Goal: Register for event/course

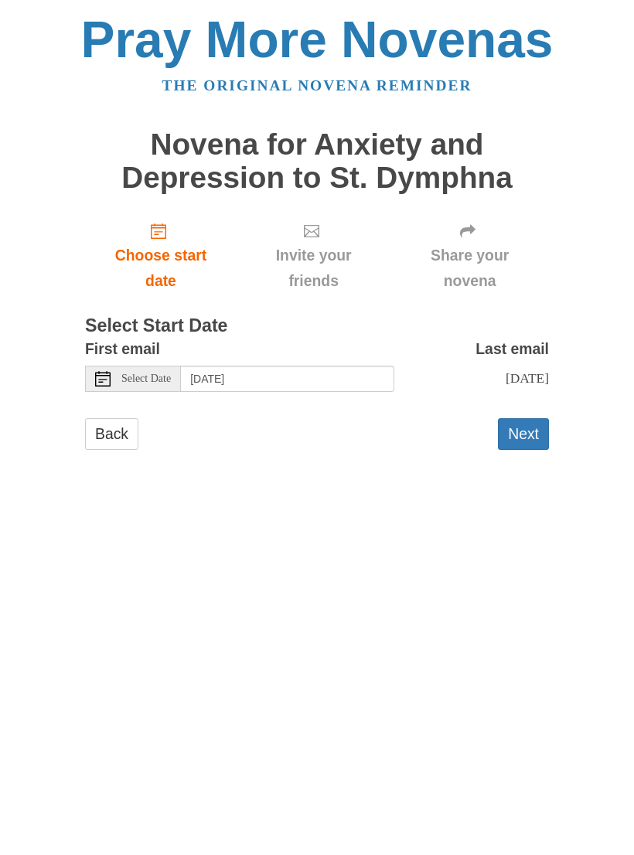
click at [530, 421] on button "Next" at bounding box center [523, 434] width 51 height 32
click at [158, 233] on use "Choose start date" at bounding box center [158, 230] width 15 height 15
click at [536, 426] on button "Next" at bounding box center [523, 434] width 51 height 32
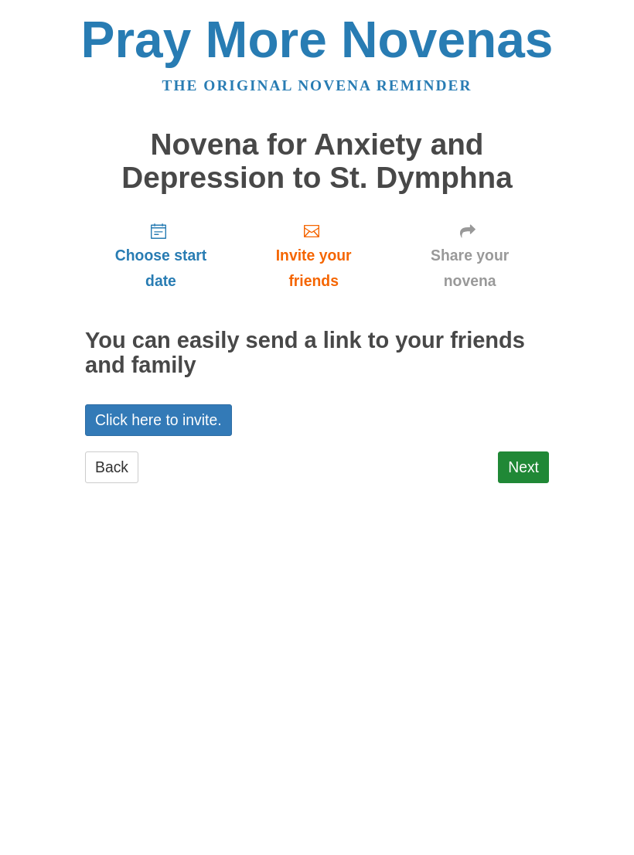
click at [164, 239] on link "Choose start date" at bounding box center [161, 255] width 152 height 92
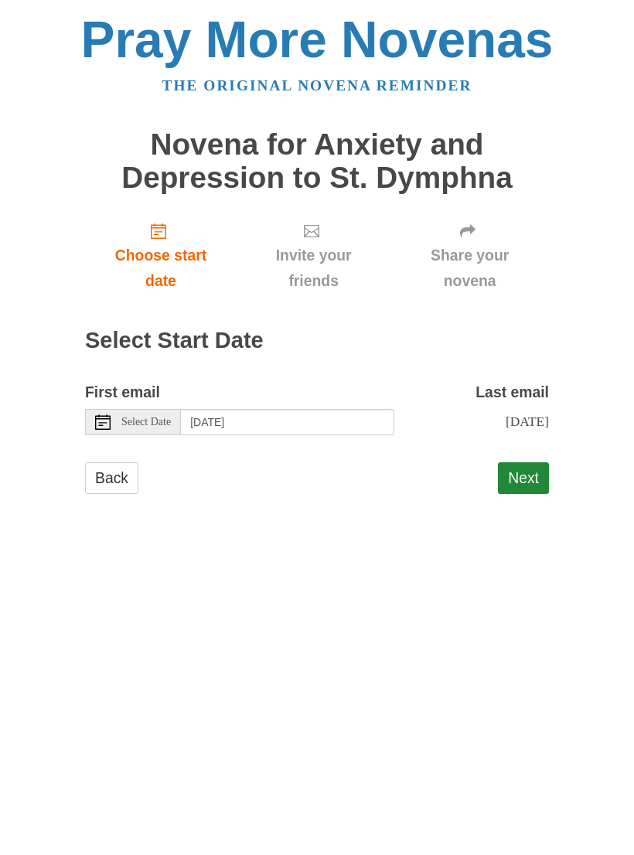
click at [538, 465] on button "Next" at bounding box center [523, 478] width 51 height 32
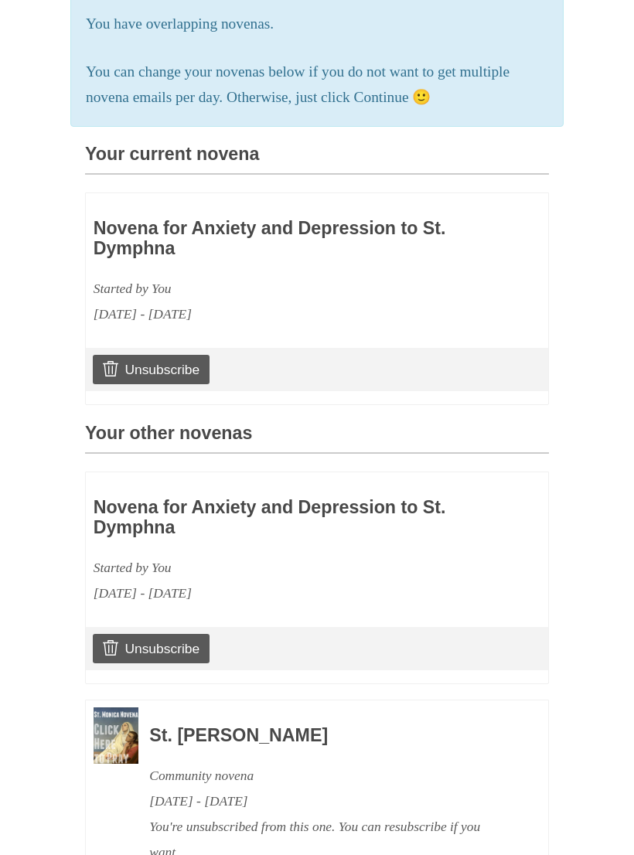
scroll to position [275, 0]
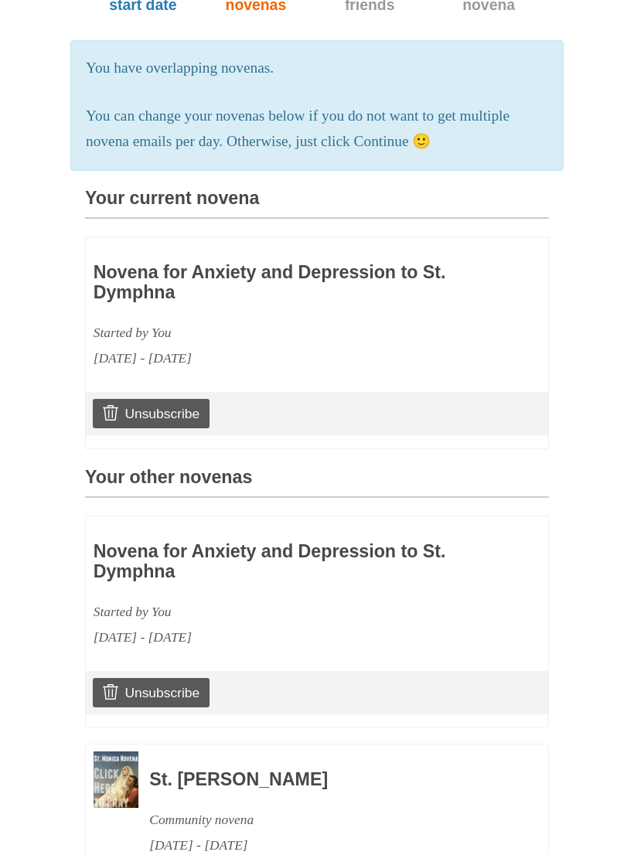
click at [282, 530] on div "Novena for Anxiety and Depression to St. Dymphna Started by You August 26, 2025…" at bounding box center [272, 588] width 357 height 126
click at [164, 543] on h3 "Novena for Anxiety and Depression to St. Dymphna" at bounding box center [272, 562] width 357 height 39
click at [213, 566] on h3 "Novena for Anxiety and Depression to St. Dymphna" at bounding box center [272, 562] width 357 height 39
click at [254, 284] on h3 "Novena for Anxiety and Depression to St. Dymphna" at bounding box center [272, 283] width 357 height 39
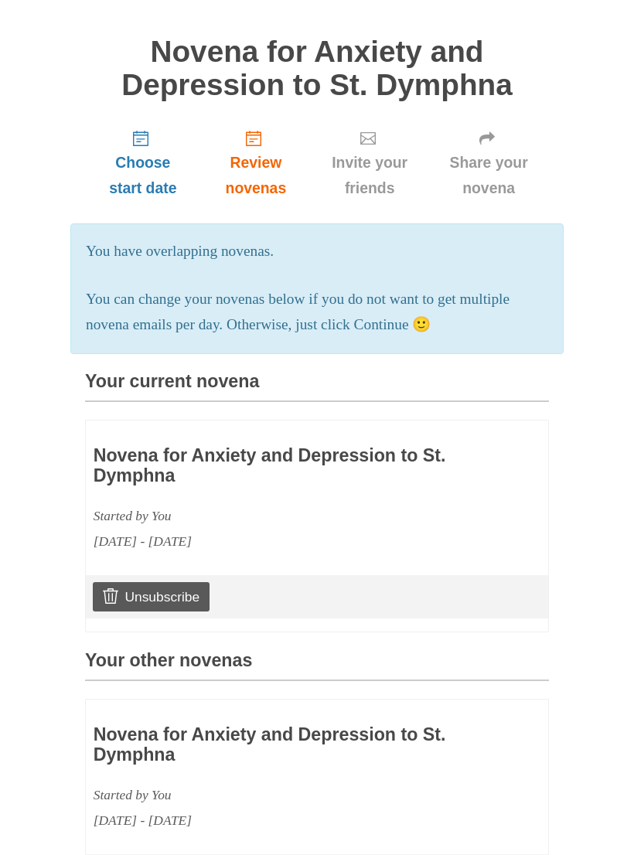
scroll to position [0, 0]
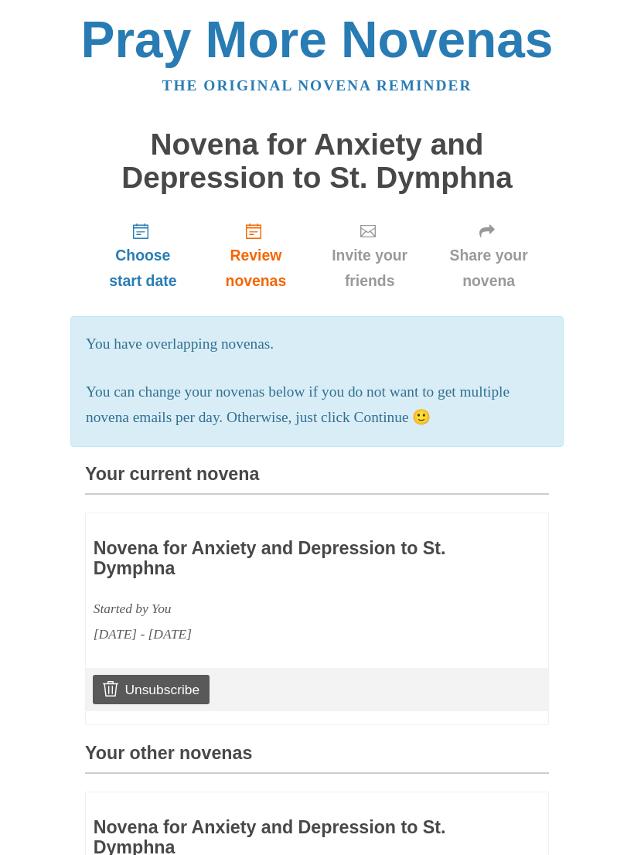
click at [404, 145] on h1 "Novena for Anxiety and Depression to St. Dymphna" at bounding box center [317, 161] width 464 height 66
click at [438, 155] on h1 "Novena for Anxiety and Depression to St. Dymphna" at bounding box center [317, 161] width 464 height 66
click at [223, 466] on h3 "Your current novena" at bounding box center [317, 480] width 464 height 30
